Goal: Check status: Check status

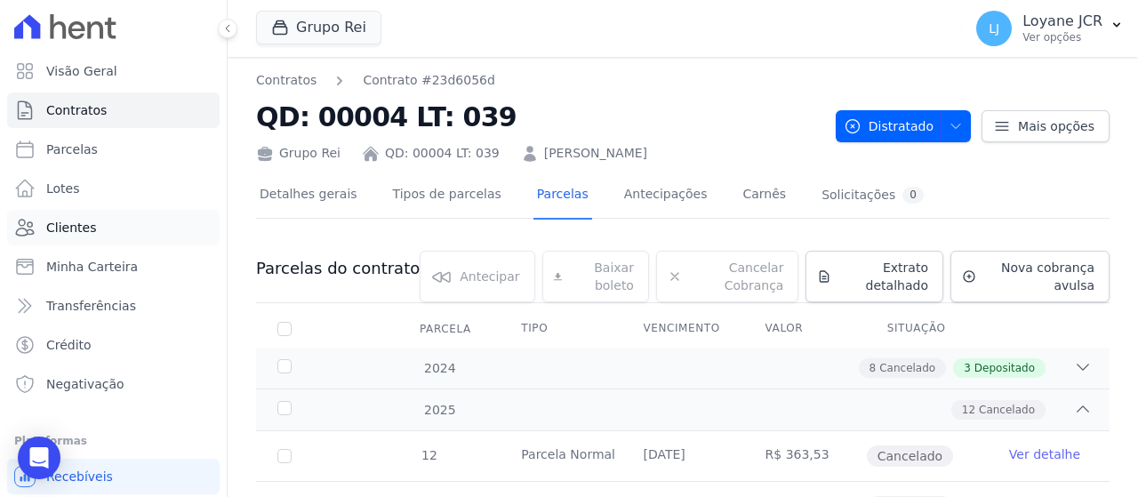
click at [130, 230] on link "Clientes" at bounding box center [113, 228] width 213 height 36
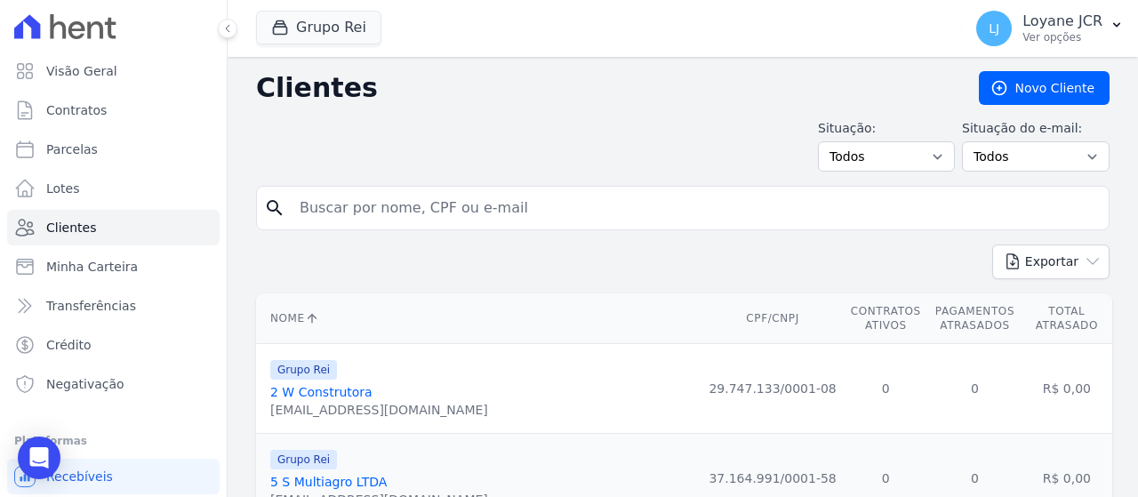
click at [591, 218] on input "search" at bounding box center [695, 208] width 813 height 36
paste input "542.376.101-87"
type input "542.376.101-87"
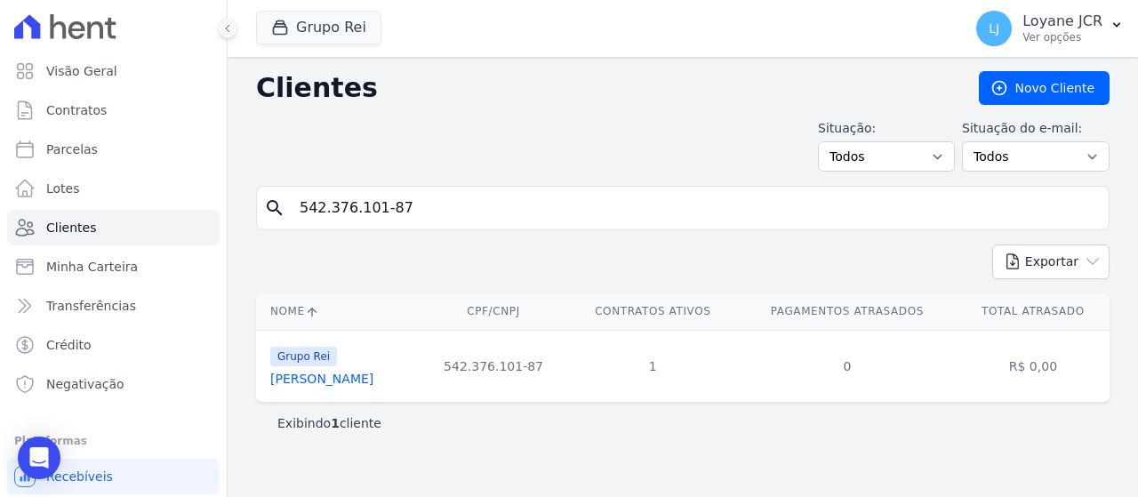
click at [374, 380] on link "[PERSON_NAME]" at bounding box center [321, 379] width 103 height 14
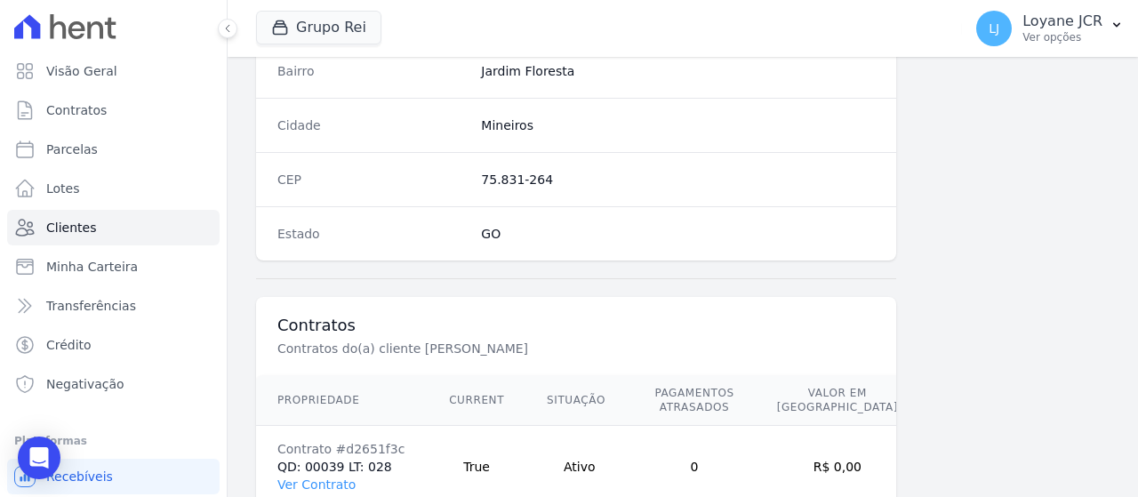
scroll to position [1254, 0]
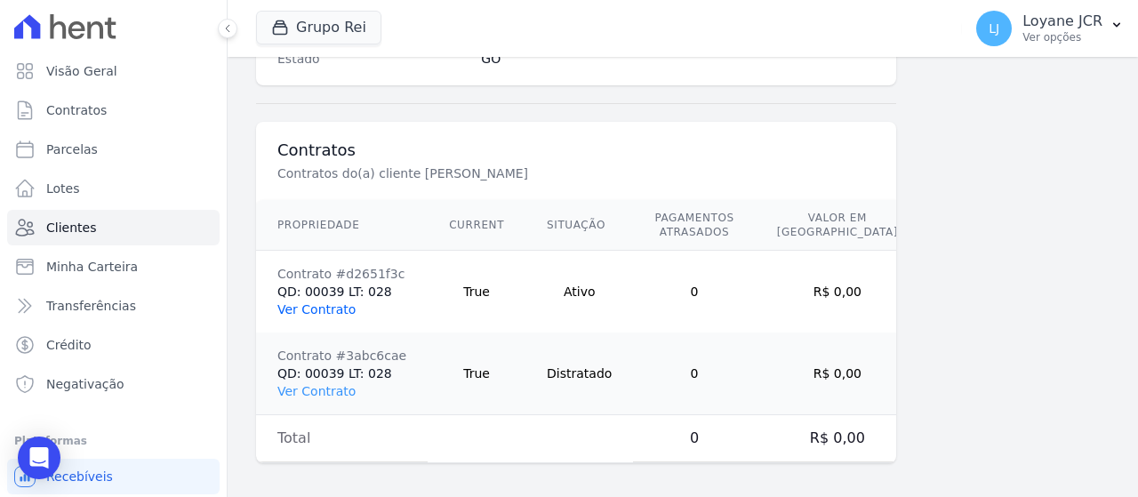
click at [328, 306] on link "Ver Contrato" at bounding box center [316, 309] width 78 height 14
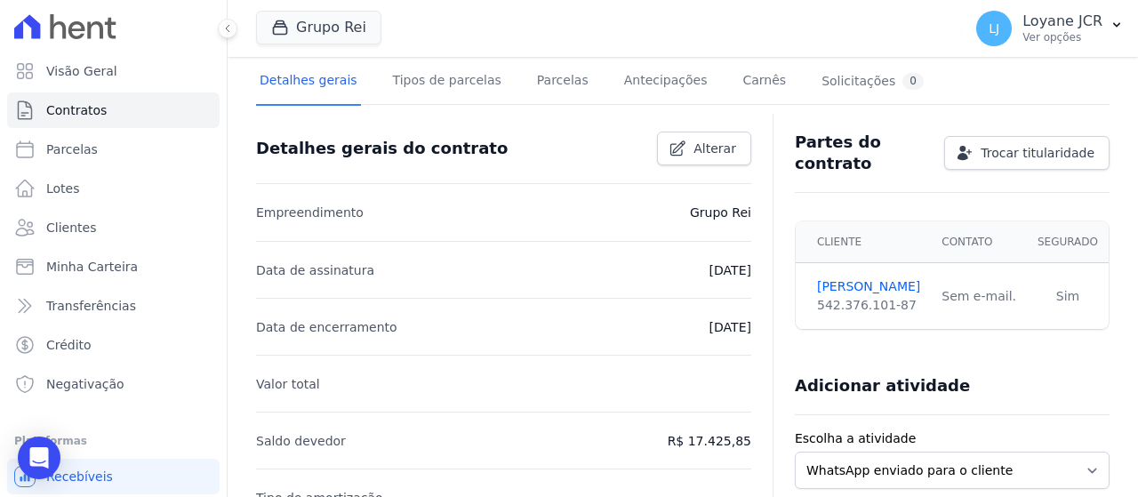
scroll to position [114, 0]
click at [535, 88] on link "Parcelas" at bounding box center [563, 82] width 59 height 47
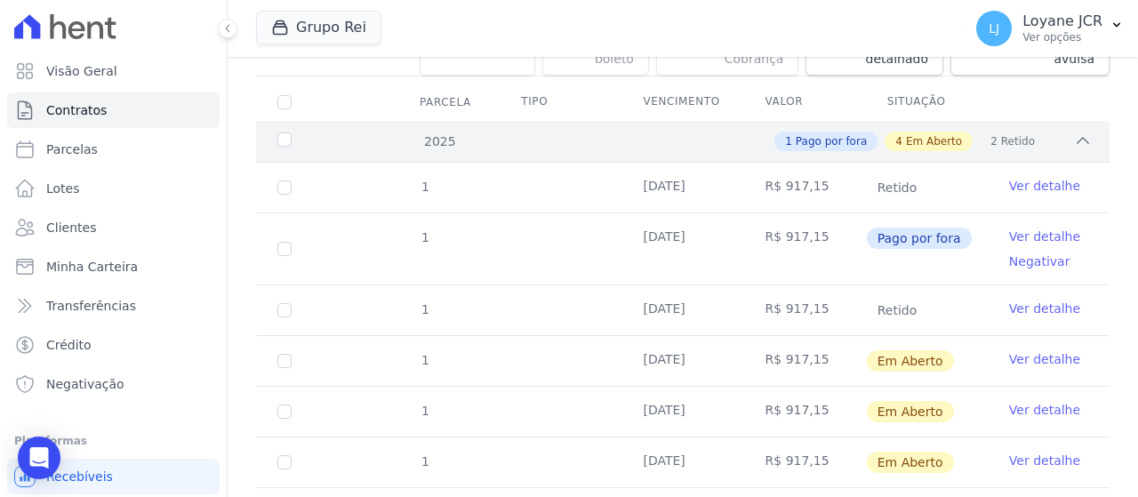
scroll to position [267, 0]
